Goal: Information Seeking & Learning: Learn about a topic

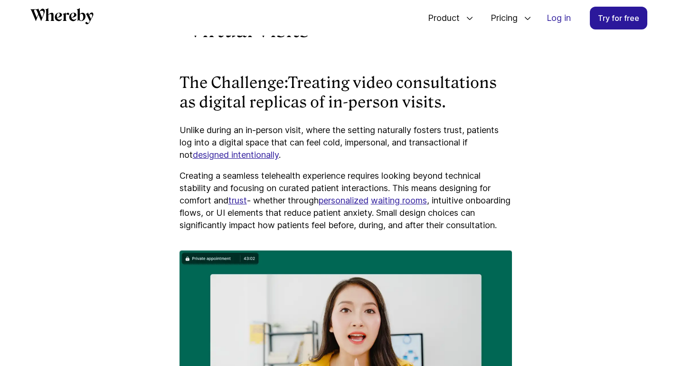
scroll to position [888, 0]
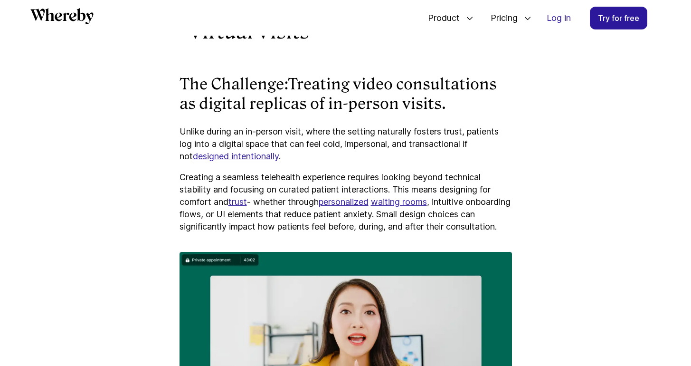
drag, startPoint x: 451, startPoint y: 104, endPoint x: 294, endPoint y: 82, distance: 159.2
click at [294, 82] on h3 "The Challenge: Treating video consultations as digital replicas of in-person vi…" at bounding box center [345, 94] width 332 height 39
copy h3 "Treating video consultations as digital replicas of in-person visits."
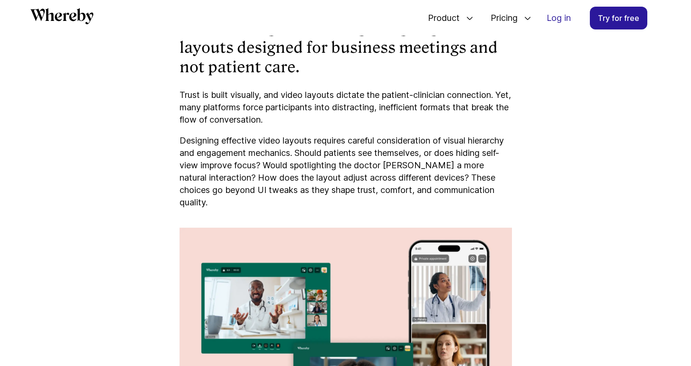
click at [385, 126] on p "Trust is built visually, and video layouts dictate the patient-clinician connec…" at bounding box center [345, 107] width 332 height 37
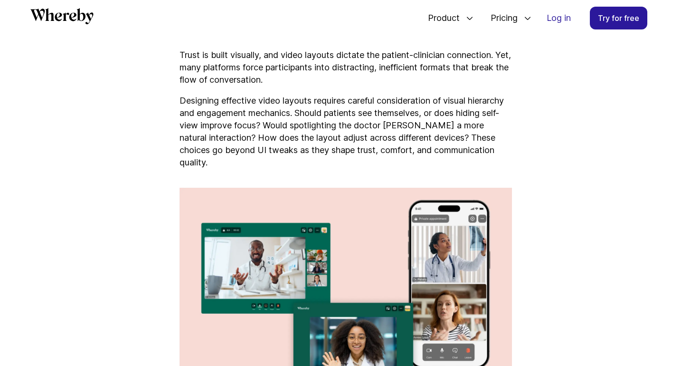
scroll to position [1492, 0]
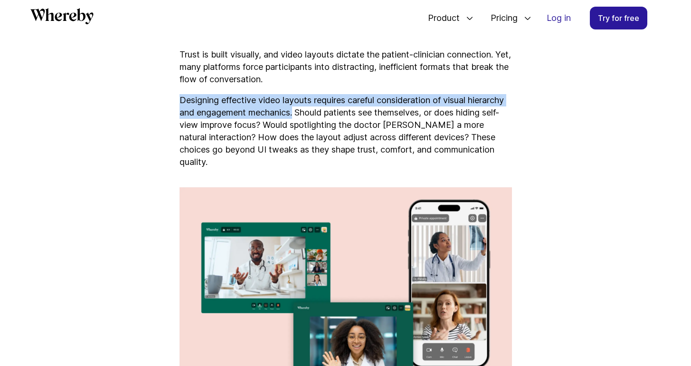
drag, startPoint x: 179, startPoint y: 112, endPoint x: 296, endPoint y: 124, distance: 117.0
click at [296, 124] on p "Designing effective video layouts requires careful consideration of visual hier…" at bounding box center [345, 131] width 332 height 74
copy p "Designing effective video layouts requires careful consideration of visual hier…"
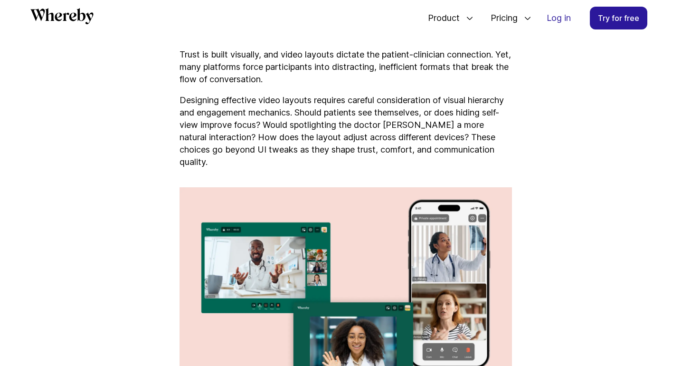
click at [388, 154] on p "Designing effective video layouts requires careful consideration of visual hier…" at bounding box center [345, 131] width 332 height 74
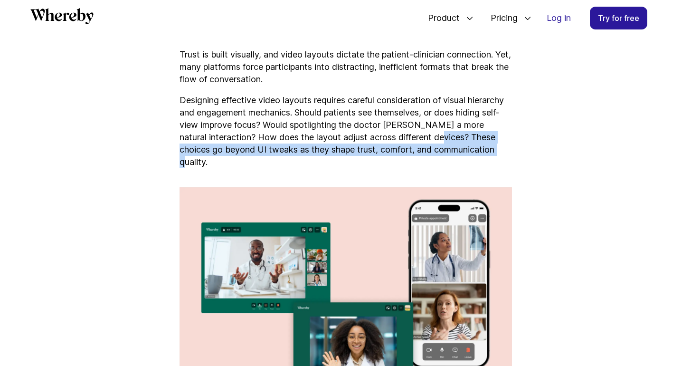
drag, startPoint x: 446, startPoint y: 148, endPoint x: 498, endPoint y: 162, distance: 54.0
click at [498, 162] on p "Designing effective video layouts requires careful consideration of visual hier…" at bounding box center [345, 131] width 332 height 74
copy p "These choices go beyond UI tweaks as they shape trust, comfort, and communicati…"
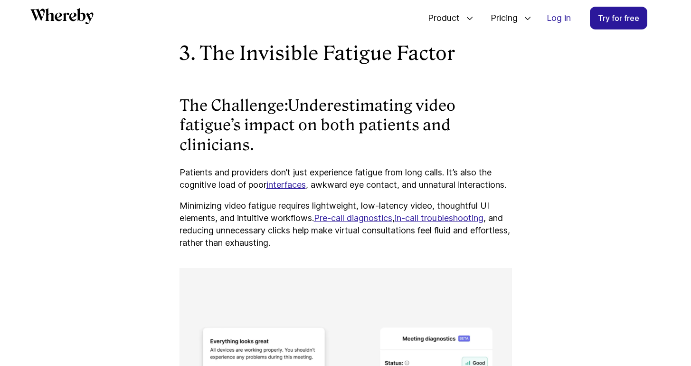
scroll to position [1868, 0]
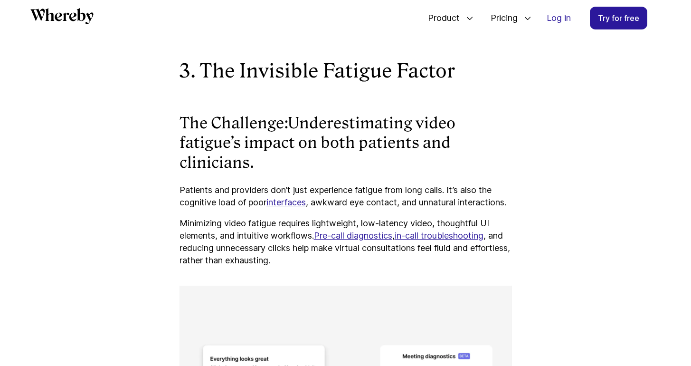
drag, startPoint x: 294, startPoint y: 124, endPoint x: 305, endPoint y: 167, distance: 44.2
click at [305, 167] on h3 "The Challenge: Underestimating video fatigue’s impact on both patients and clin…" at bounding box center [345, 142] width 332 height 59
copy h3 "Underestimating video fatigue’s impact on both patients and clinicians."
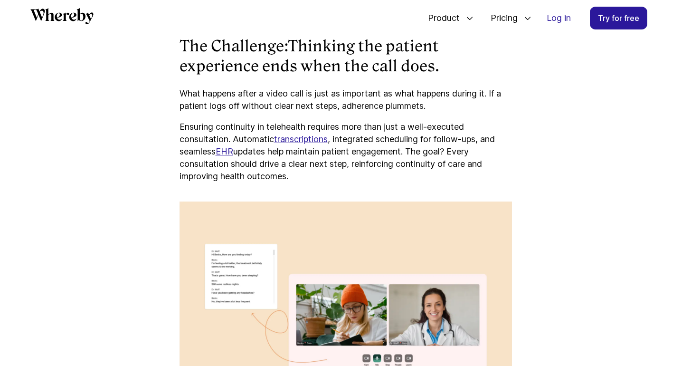
scroll to position [2448, 0]
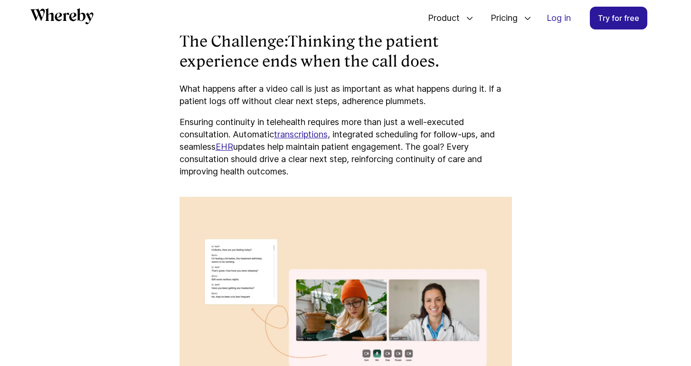
drag, startPoint x: 430, startPoint y: 185, endPoint x: 458, endPoint y: 158, distance: 38.9
click at [458, 158] on p "Ensuring continuity in telehealth requires more than just a well-executed consu…" at bounding box center [345, 147] width 332 height 62
copy p "Every consultation should drive a clear next step, reinforcing continuity of ca…"
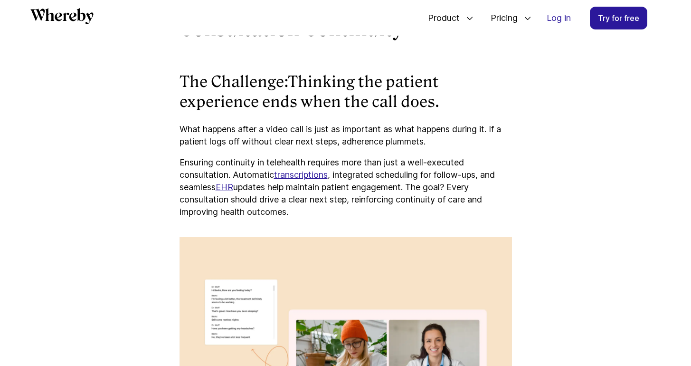
scroll to position [2361, 0]
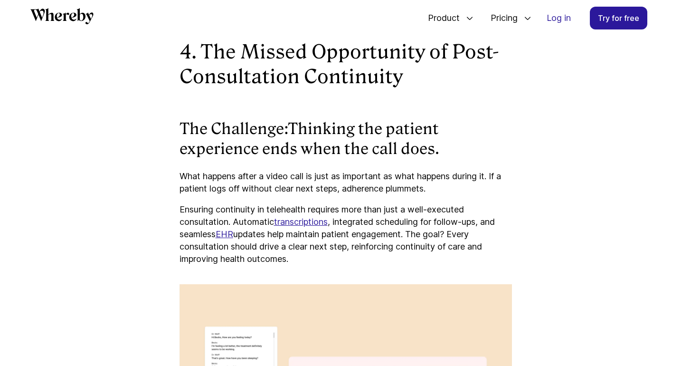
click at [350, 222] on p "Ensuring continuity in telehealth requires more than just a well-executed consu…" at bounding box center [345, 234] width 332 height 62
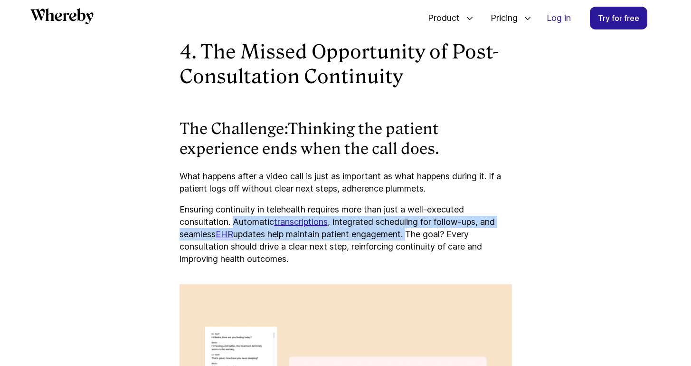
drag, startPoint x: 234, startPoint y: 233, endPoint x: 414, endPoint y: 245, distance: 180.3
click at [414, 245] on p "Ensuring continuity in telehealth requires more than just a well-executed consu…" at bounding box center [345, 234] width 332 height 62
copy p "Automatic transcriptions , integrated scheduling for follow-ups, and seamless E…"
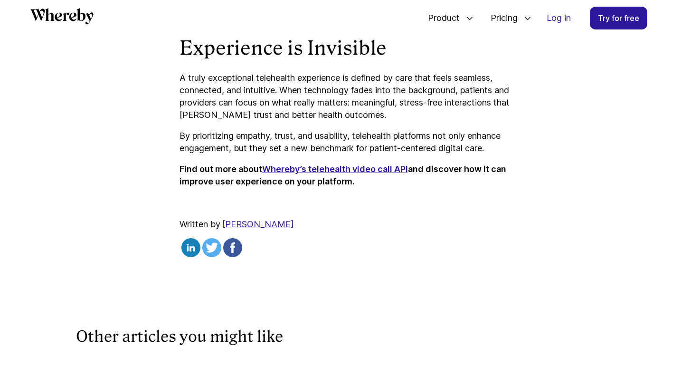
scroll to position [4564, 0]
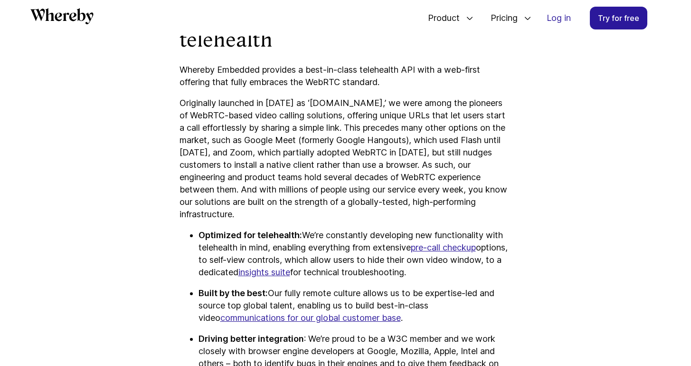
scroll to position [1330, 0]
click at [483, 188] on p "Originally launched in 2013 as ‘appear.in,’ we were among the pioneers of WebRT…" at bounding box center [345, 158] width 332 height 123
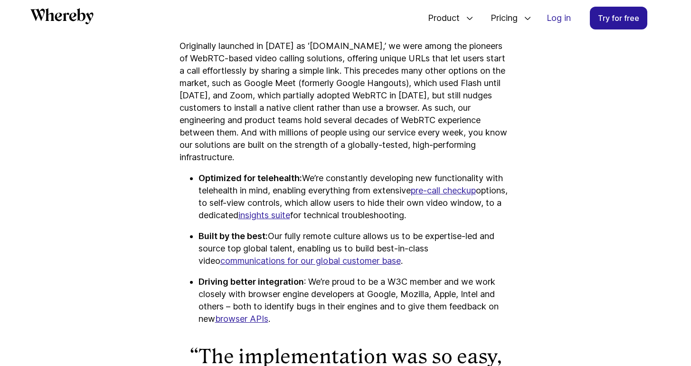
scroll to position [1387, 0]
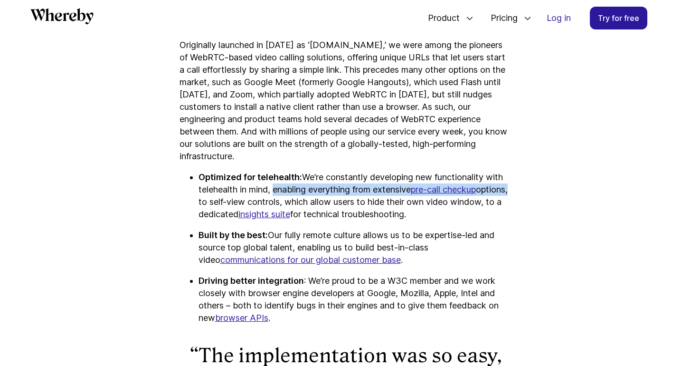
drag, startPoint x: 274, startPoint y: 168, endPoint x: 226, endPoint y: 181, distance: 49.4
click at [226, 181] on p "Optimized for telehealth: We’re constantly developing new functionality with te…" at bounding box center [354, 195] width 313 height 49
copy p "enabling everything from extensive pre-call checkup options"
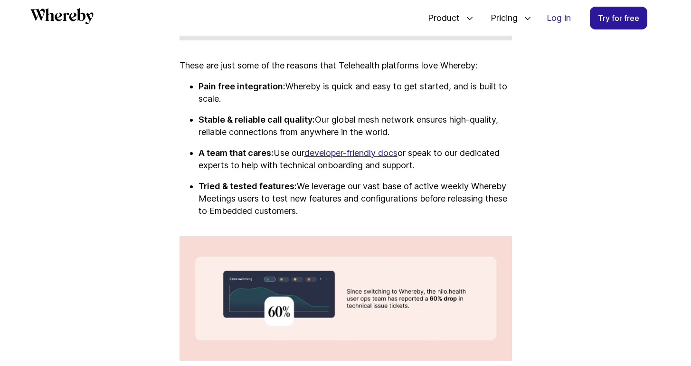
scroll to position [2111, 0]
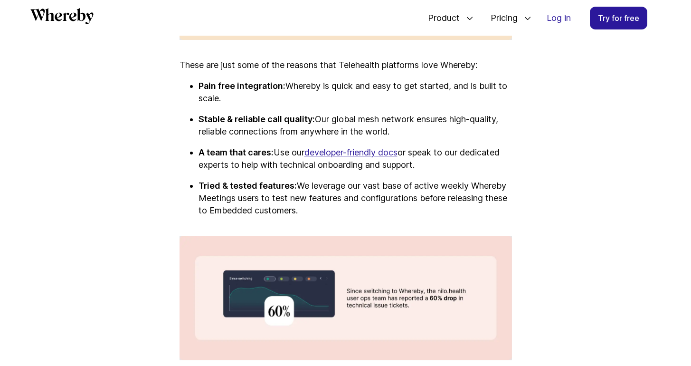
click at [346, 113] on p "Stable & reliable call quality: Our global mesh network ensures high-quality, r…" at bounding box center [354, 125] width 313 height 25
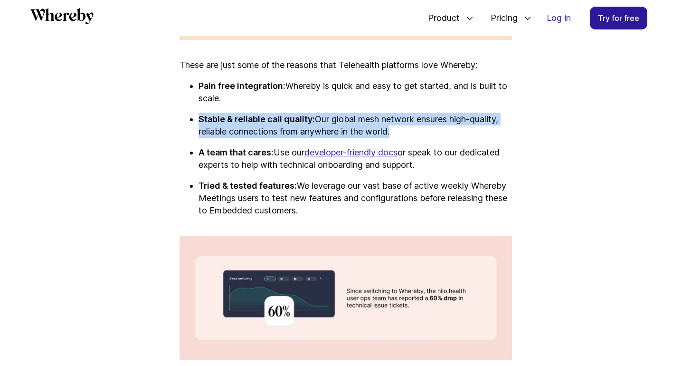
click at [346, 113] on p "Stable & reliable call quality: Our global mesh network ensures high-quality, r…" at bounding box center [354, 125] width 313 height 25
copy p "Stable & reliable call quality: Our global mesh network ensures high-quality, r…"
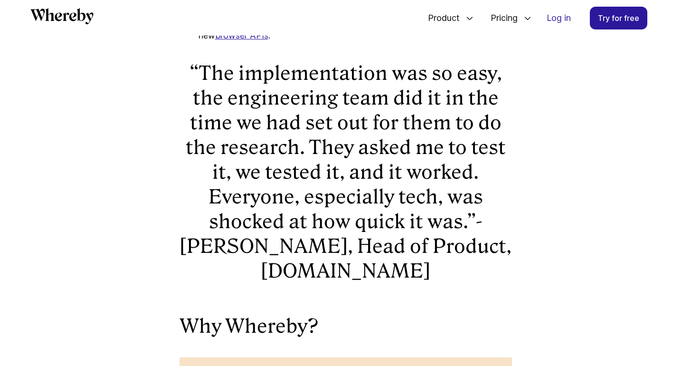
scroll to position [1474, 0]
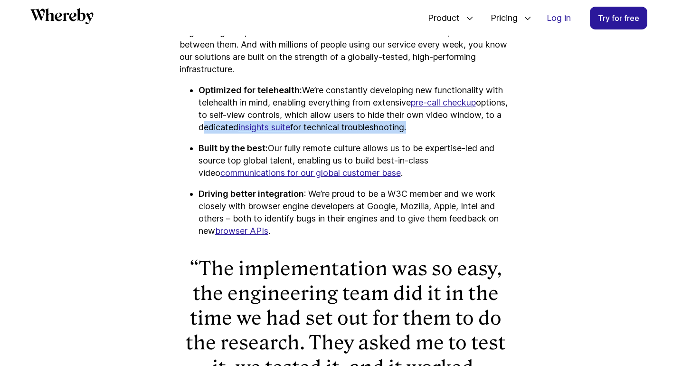
drag, startPoint x: 466, startPoint y: 105, endPoint x: 252, endPoint y: 105, distance: 213.6
click at [252, 105] on p "Optimized for telehealth: We’re constantly developing new functionality with te…" at bounding box center [354, 108] width 313 height 49
copy p "dedicated insights suite for technical troubleshooting"
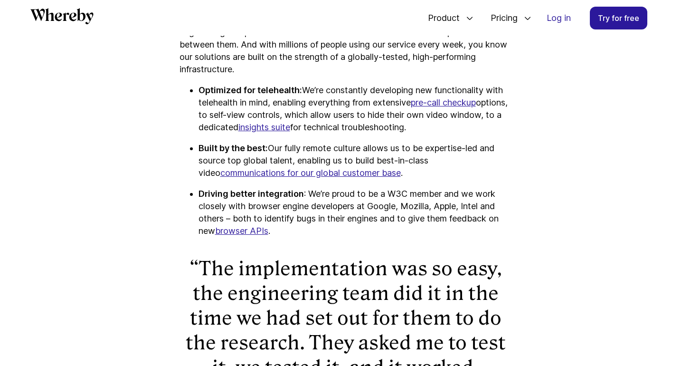
click at [360, 120] on ul "Optimized for telehealth: We’re constantly developing new functionality with te…" at bounding box center [345, 160] width 332 height 153
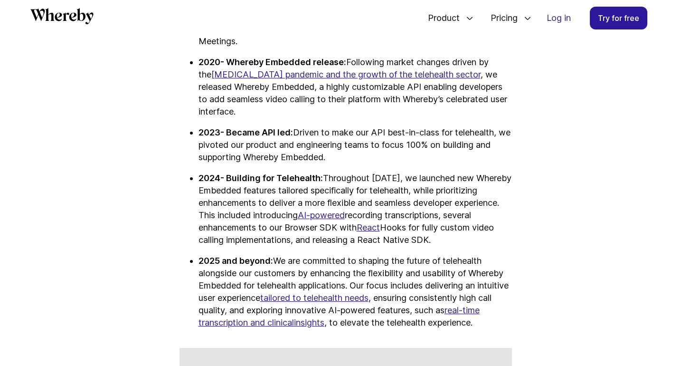
scroll to position [2639, 0]
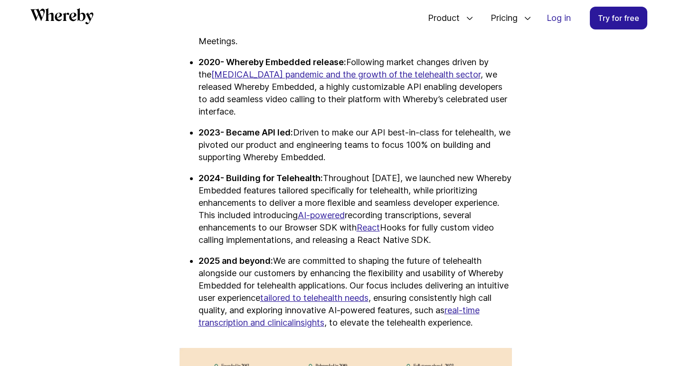
drag, startPoint x: 437, startPoint y: 220, endPoint x: 401, endPoint y: 206, distance: 39.2
click at [401, 206] on p "2024- Building for Telehealth: Throughout 2024, we launched new Whereby Embedde…" at bounding box center [354, 209] width 313 height 74
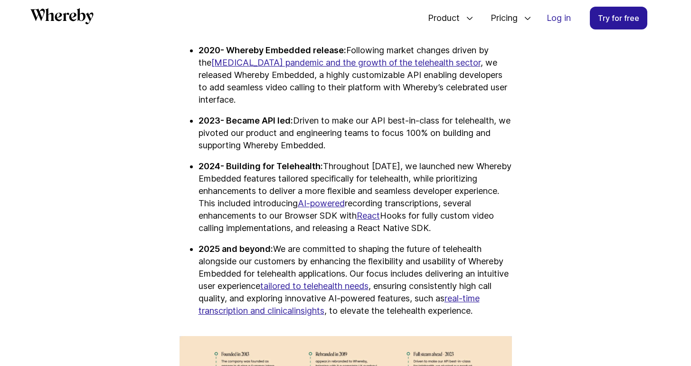
scroll to position [2654, 0]
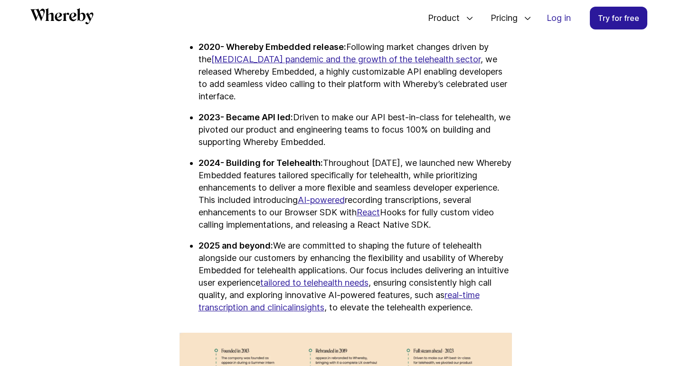
click at [413, 81] on p "2020- Whereby Embedded release: Following market changes driven by the COVID-19…" at bounding box center [354, 72] width 313 height 62
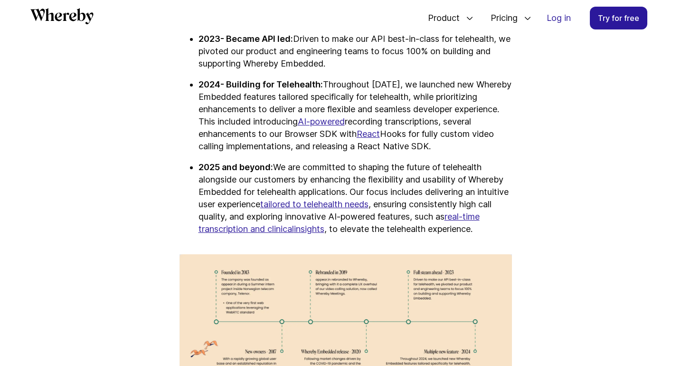
scroll to position [2733, 0]
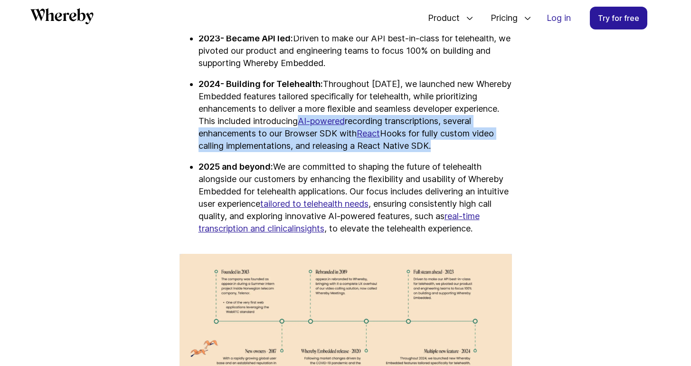
drag, startPoint x: 301, startPoint y: 99, endPoint x: 433, endPoint y: 121, distance: 133.8
click at [433, 121] on p "2024- Building for Telehealth: Throughout 2024, we launched new Whereby Embedde…" at bounding box center [354, 115] width 313 height 74
copy p "AI-powered recording transcriptions, several enhancements to our Browser SDK wi…"
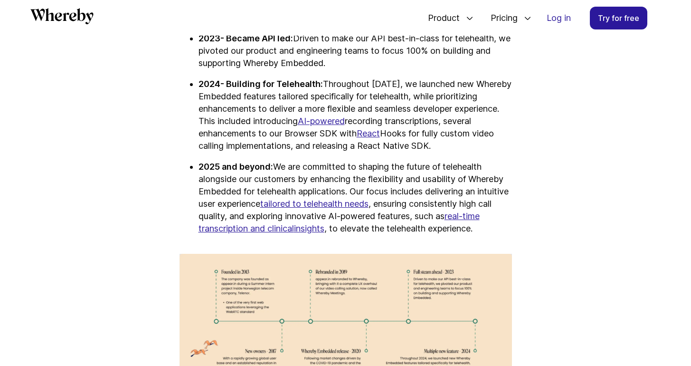
click at [390, 86] on p "2024- Building for Telehealth: Throughout 2024, we launched new Whereby Embedde…" at bounding box center [354, 115] width 313 height 74
click at [401, 122] on p "2024- Building for Telehealth: Throughout 2024, we launched new Whereby Embedde…" at bounding box center [354, 115] width 313 height 74
copy link "React"
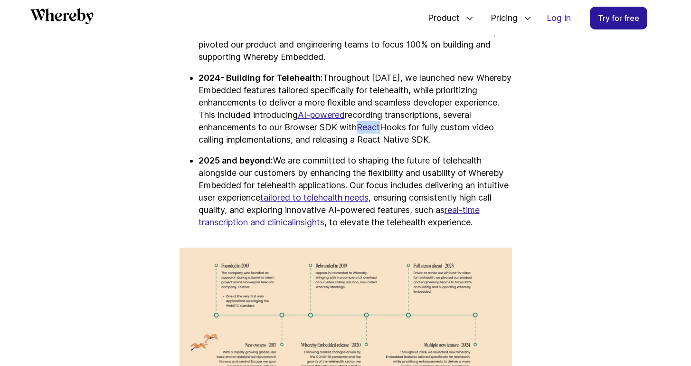
scroll to position [2740, 0]
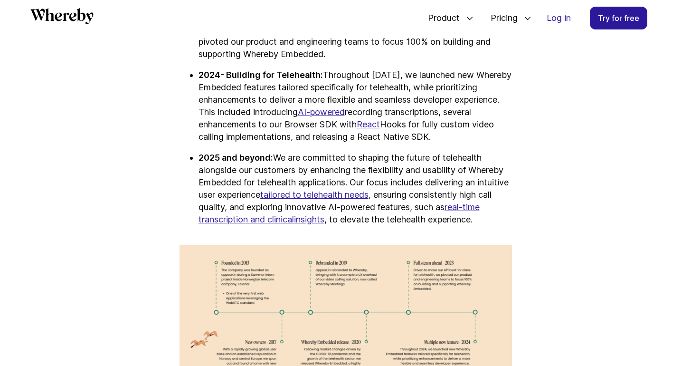
click at [348, 151] on p "2025 and beyond: We are committed to shaping the future of telehealth alongside…" at bounding box center [354, 188] width 313 height 74
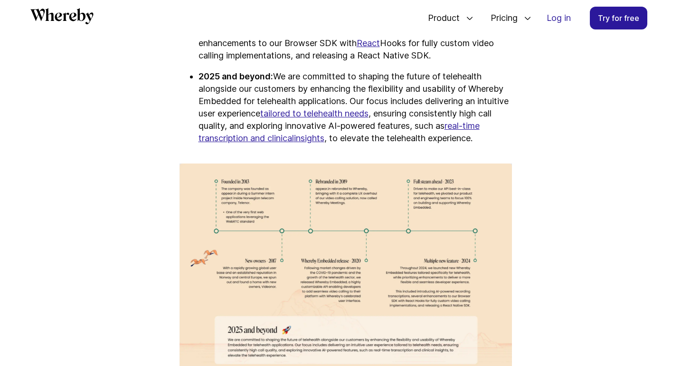
scroll to position [2832, 0]
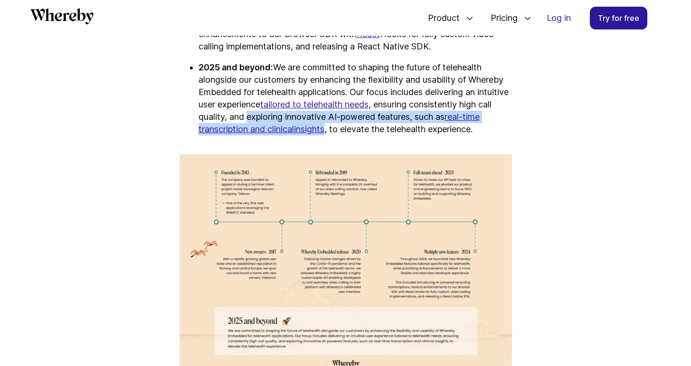
drag, startPoint x: 283, startPoint y: 95, endPoint x: 350, endPoint y: 106, distance: 67.8
click at [350, 106] on p "2025 and beyond: We are committed to shaping the future of telehealth alongside…" at bounding box center [354, 98] width 313 height 74
copy p "exploring innovative AI-powered features, such as real-time transcription and c…"
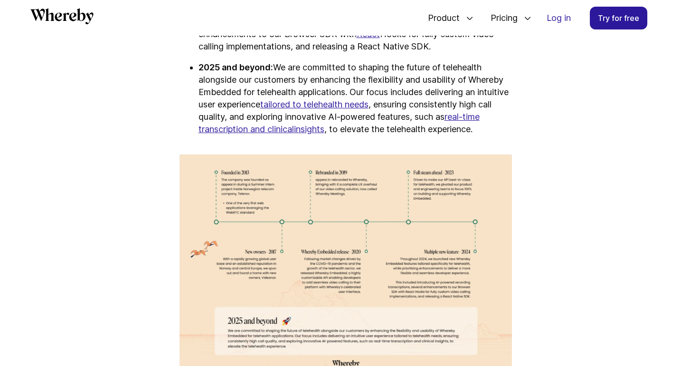
click at [386, 108] on p "2025 and beyond: We are committed to shaping the future of telehealth alongside…" at bounding box center [354, 98] width 313 height 74
click at [501, 111] on p "2025 and beyond: We are committed to shaping the future of telehealth alongside…" at bounding box center [354, 98] width 313 height 74
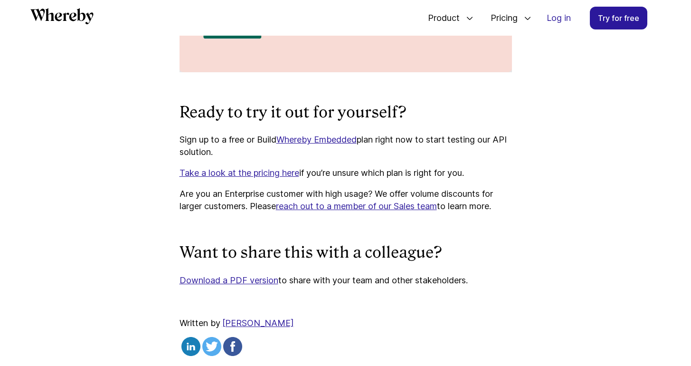
scroll to position [3633, 0]
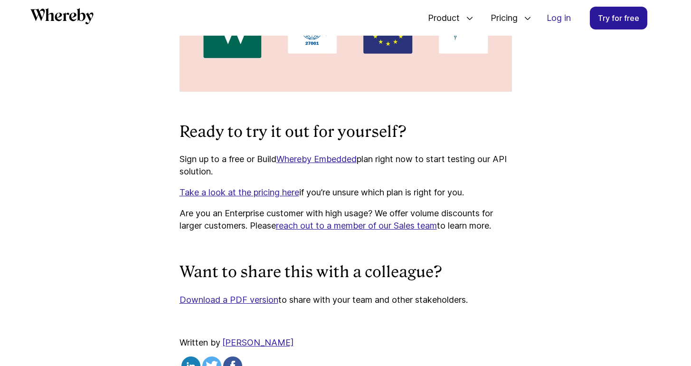
click at [259, 294] on link "Download a PDF version" at bounding box center [228, 299] width 99 height 10
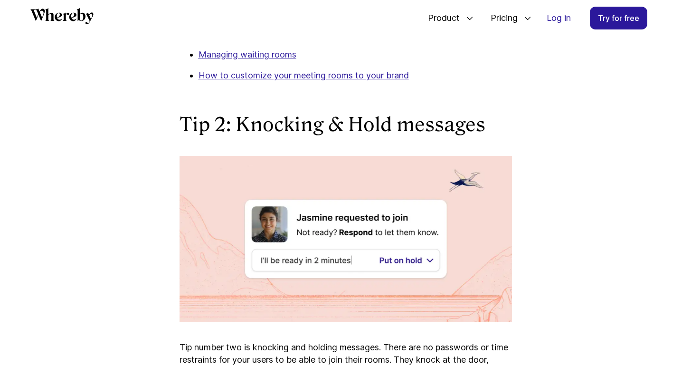
scroll to position [1453, 0]
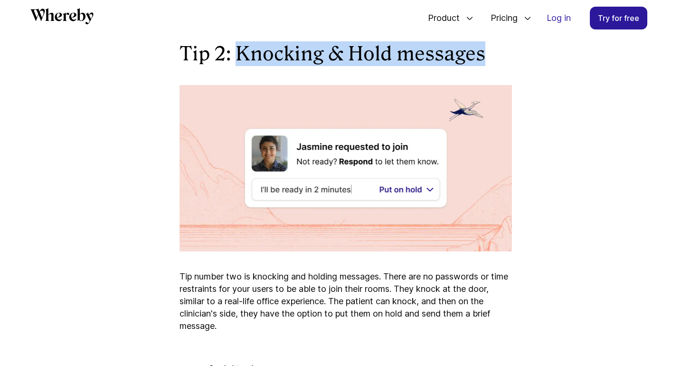
drag, startPoint x: 480, startPoint y: 56, endPoint x: 238, endPoint y: 55, distance: 242.6
click at [238, 55] on h2 "Tip 2: Knocking & Hold messages" at bounding box center [345, 53] width 332 height 25
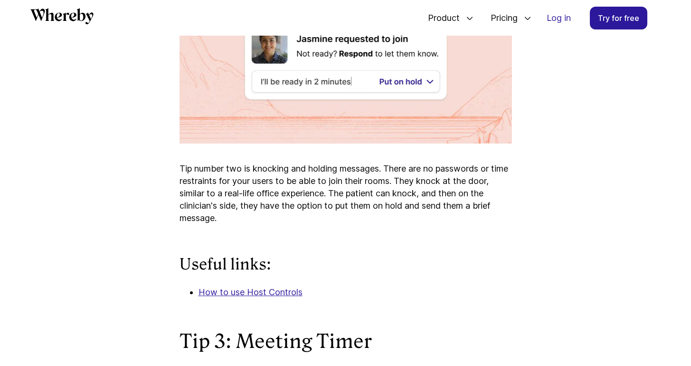
scroll to position [1561, 0]
copy h2 "Knocking & Hold messages"
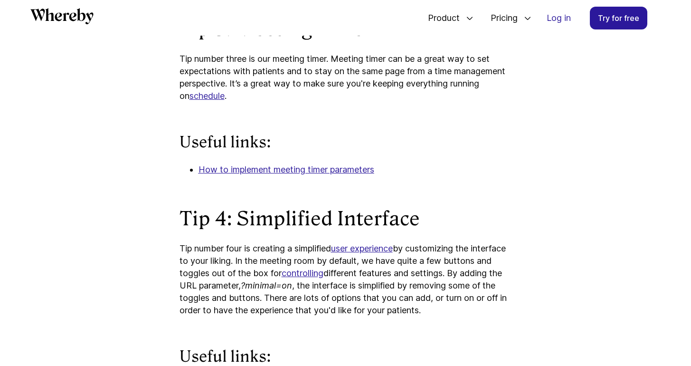
scroll to position [1892, 0]
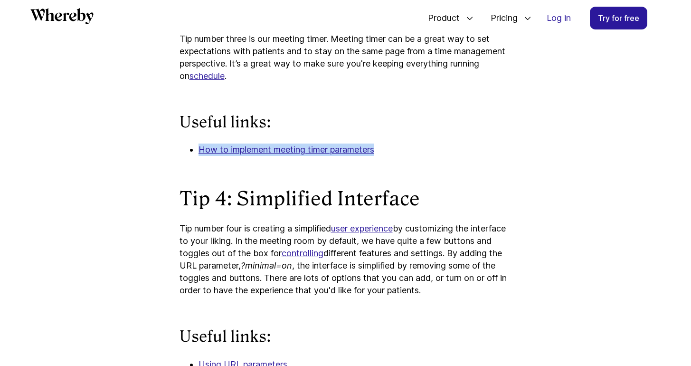
click at [366, 147] on u "How to implement meeting timer parameters" at bounding box center [286, 149] width 176 height 10
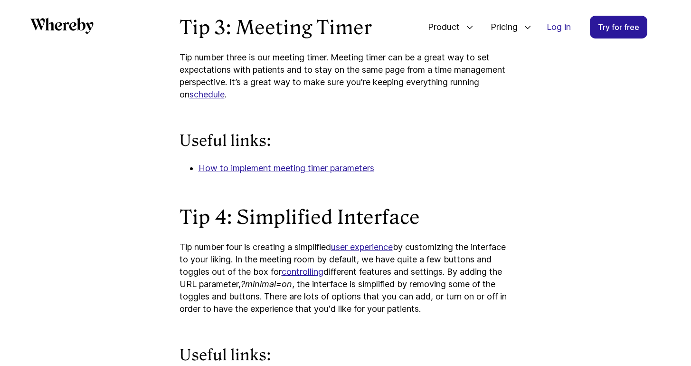
drag, startPoint x: 371, startPoint y: 26, endPoint x: 252, endPoint y: 30, distance: 119.2
click at [238, 29] on div at bounding box center [223, 27] width 386 height 19
drag, startPoint x: 233, startPoint y: 30, endPoint x: 323, endPoint y: 34, distance: 90.3
click at [323, 32] on div at bounding box center [223, 27] width 386 height 19
click at [323, 35] on div at bounding box center [223, 27] width 386 height 19
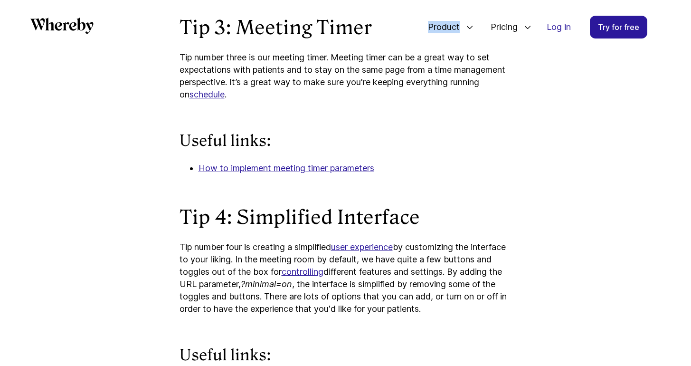
click at [323, 35] on div at bounding box center [223, 27] width 386 height 19
click at [333, 24] on div at bounding box center [223, 27] width 386 height 19
click at [334, 24] on div at bounding box center [223, 27] width 386 height 19
click at [334, 25] on div at bounding box center [223, 27] width 386 height 19
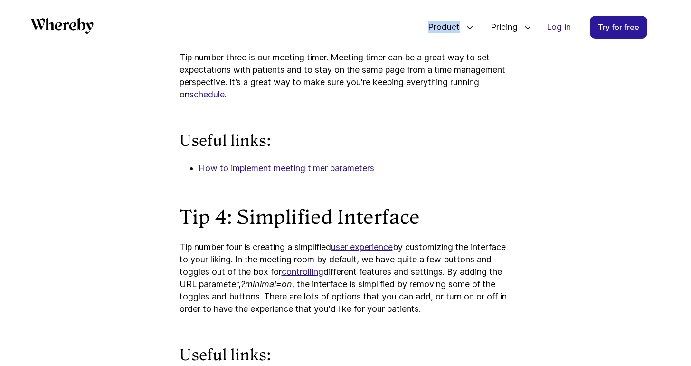
scroll to position [1722, 0]
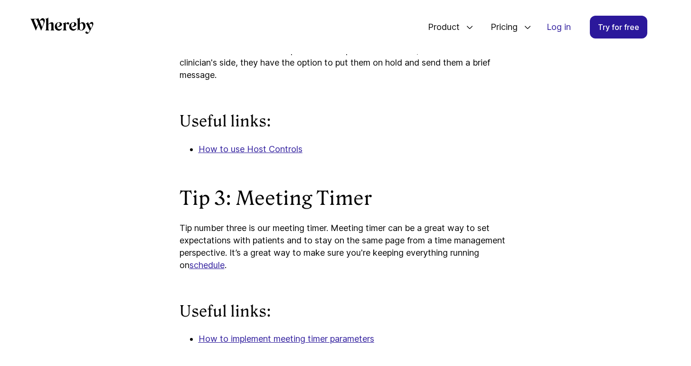
click at [350, 206] on h2 "Tip 3: Meeting Timer" at bounding box center [345, 198] width 332 height 25
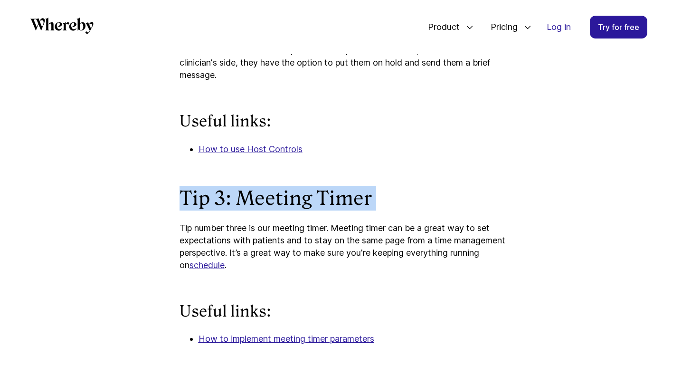
click at [350, 206] on h2 "Tip 3: Meeting Timer" at bounding box center [345, 198] width 332 height 25
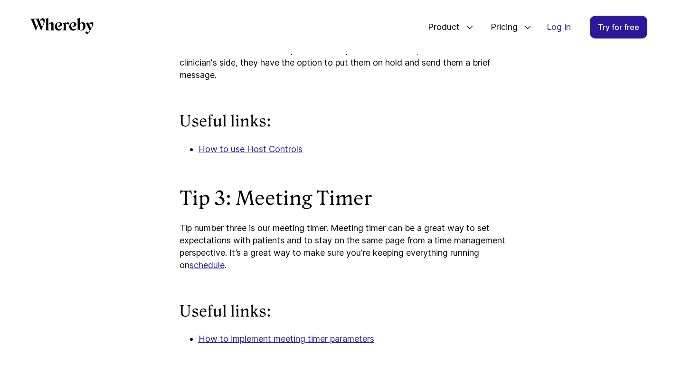
click at [351, 206] on h2 "Tip 3: Meeting Timer" at bounding box center [345, 198] width 332 height 25
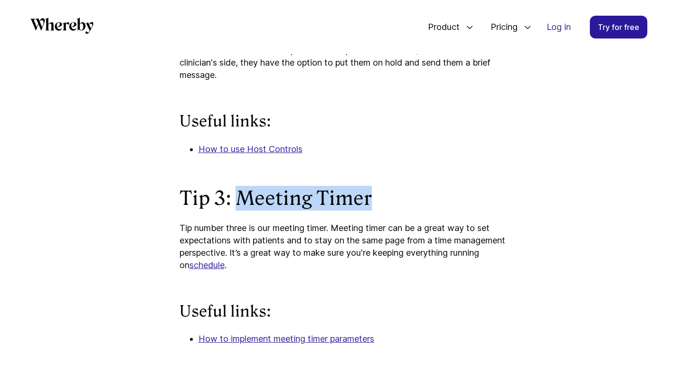
drag, startPoint x: 366, startPoint y: 200, endPoint x: 243, endPoint y: 193, distance: 123.7
click at [243, 193] on h2 "Tip 3: Meeting Timer" at bounding box center [345, 198] width 332 height 25
copy h2 "Meeting Timer"
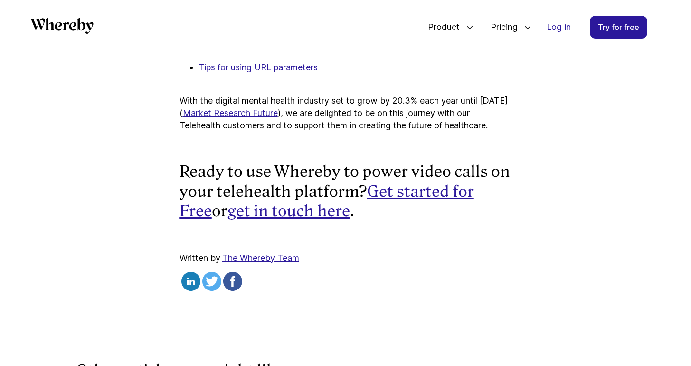
scroll to position [5678, 0]
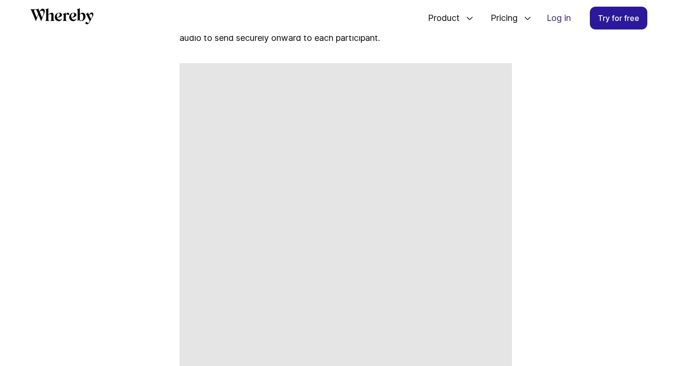
scroll to position [1557, 0]
